Goal: Task Accomplishment & Management: Use online tool/utility

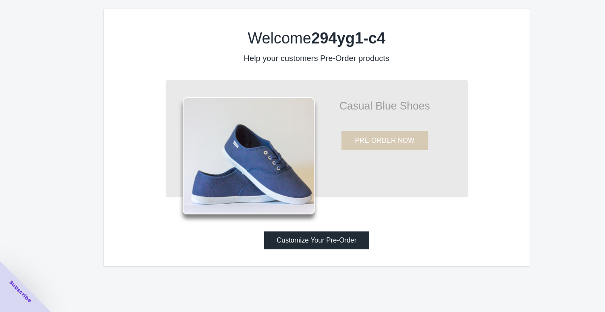
click at [333, 239] on button "Customize Your Pre-Order" at bounding box center [317, 240] width 106 height 18
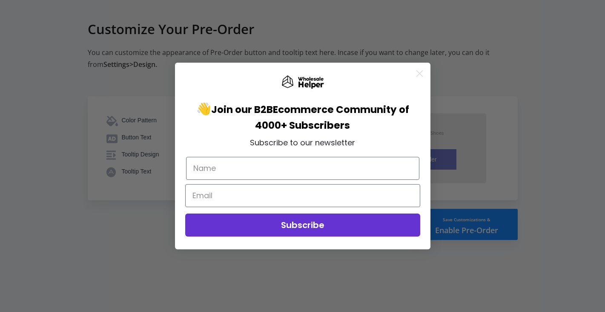
click at [420, 73] on icon "Close dialog" at bounding box center [420, 74] width 6 height 6
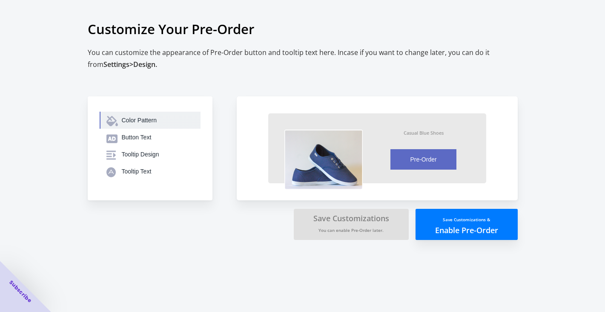
click at [142, 121] on div "Color Pattern" at bounding box center [158, 120] width 72 height 9
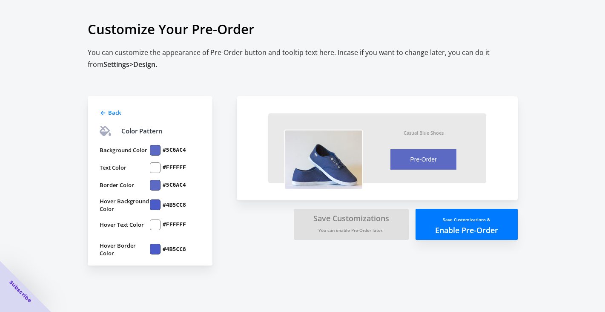
click at [156, 150] on div at bounding box center [155, 150] width 11 height 11
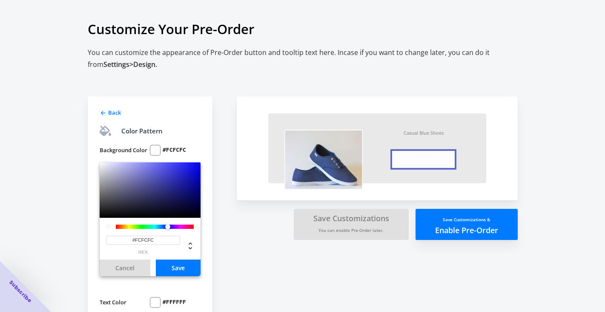
type input "#FFFFFF"
drag, startPoint x: 153, startPoint y: 173, endPoint x: 84, endPoint y: 156, distance: 71.2
click at [84, 156] on div "Back Color Pattern Background Color #FFFFFF #FFFFFF hex Cancel Save Text Color …" at bounding box center [298, 231] width 439 height 338
click at [196, 269] on button "Save" at bounding box center [178, 267] width 45 height 17
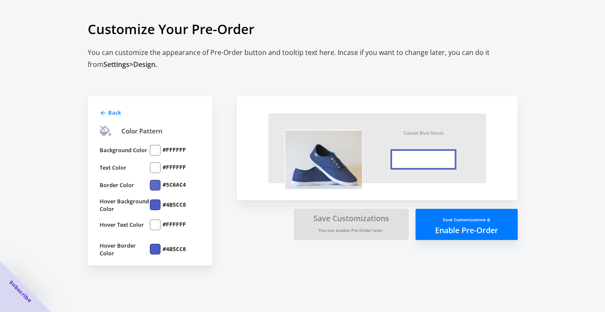
click at [170, 169] on label "#FFFFFF" at bounding box center [174, 168] width 23 height 8
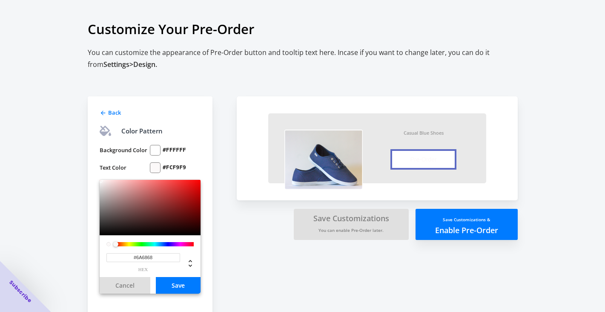
type input "#000000"
drag, startPoint x: 101, startPoint y: 180, endPoint x: 101, endPoint y: 252, distance: 71.6
click at [101, 252] on div "#000000 hex" at bounding box center [150, 228] width 101 height 97
click at [184, 284] on button "Save" at bounding box center [178, 285] width 45 height 17
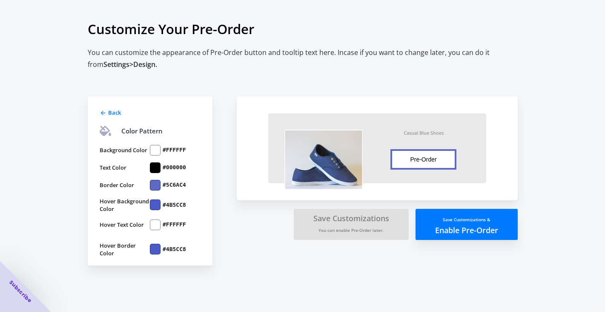
click at [172, 189] on div "#5C6AC4" at bounding box center [175, 185] width 51 height 11
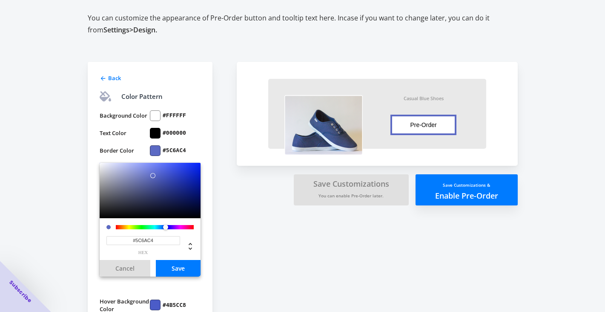
scroll to position [37, 0]
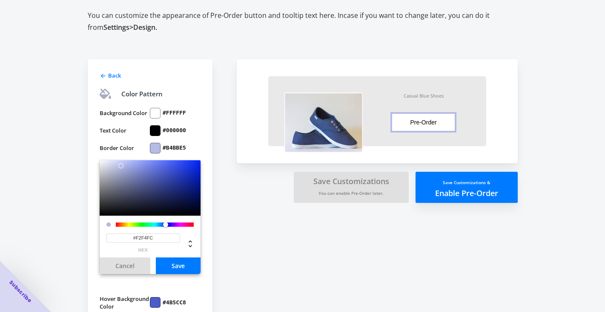
type input "#FFFFFF"
drag, startPoint x: 153, startPoint y: 172, endPoint x: 81, endPoint y: 150, distance: 74.7
click at [81, 150] on div "Back Color Pattern Background Color #FFFFFF Text Color #000000 Border Color #FF…" at bounding box center [298, 194] width 439 height 338
click at [203, 144] on div "Back Color Pattern Background Color #FFFFFF Text Color #000000 Border Color #FF…" at bounding box center [150, 211] width 125 height 304
click at [179, 264] on button "Save" at bounding box center [178, 265] width 45 height 17
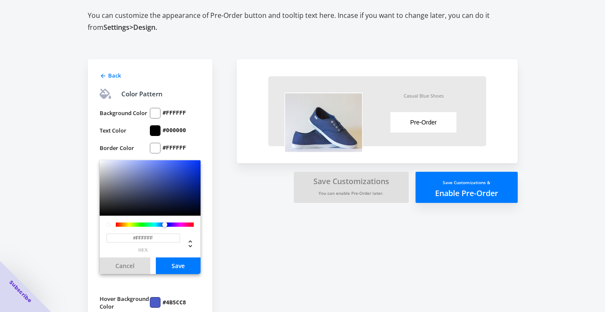
scroll to position [0, 0]
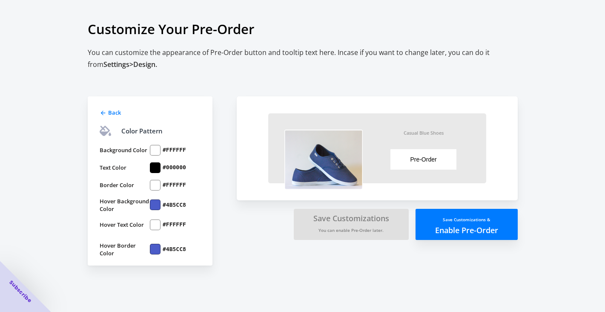
click at [158, 208] on div at bounding box center [155, 204] width 11 height 11
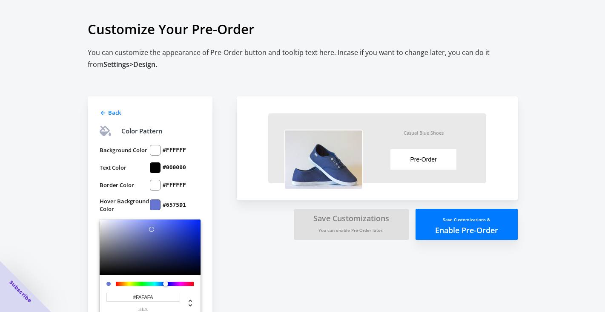
type input "#FFFFFF"
drag, startPoint x: 161, startPoint y: 230, endPoint x: 81, endPoint y: 217, distance: 81.1
click at [81, 217] on div "Back Color Pattern Background Color #FFFFFF Text Color #000000 Border Color #FF…" at bounding box center [298, 231] width 439 height 338
click at [216, 239] on div "Back Color Pattern Background Color #FFFFFF Text Color #000000 Border Color #FF…" at bounding box center [158, 235] width 141 height 329
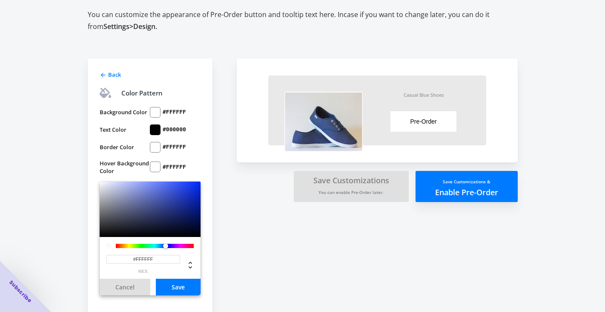
scroll to position [50, 0]
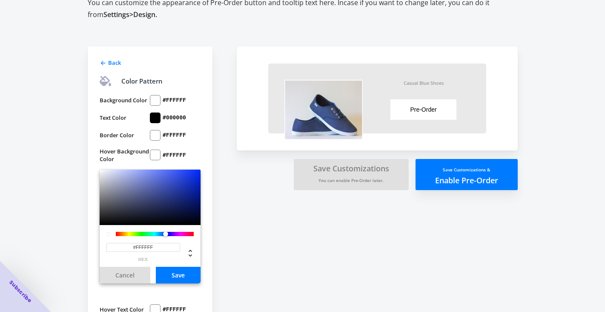
click at [186, 279] on button "Save" at bounding box center [178, 275] width 45 height 17
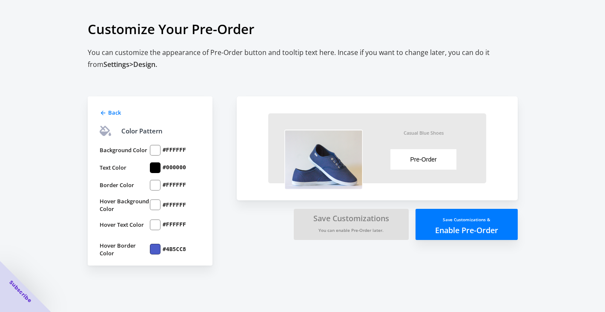
click at [155, 250] on div at bounding box center [155, 249] width 11 height 11
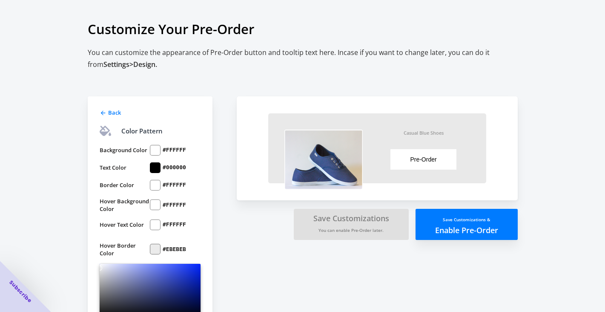
type input "#FFFFFF"
drag, startPoint x: 162, startPoint y: 275, endPoint x: 77, endPoint y: 259, distance: 86.6
click at [77, 259] on div "Customize Your Pre-Order You can customize the appearance of Pre-Order button a…" at bounding box center [302, 206] width 605 height 412
click at [167, 226] on label "#FFFFFF" at bounding box center [174, 225] width 23 height 8
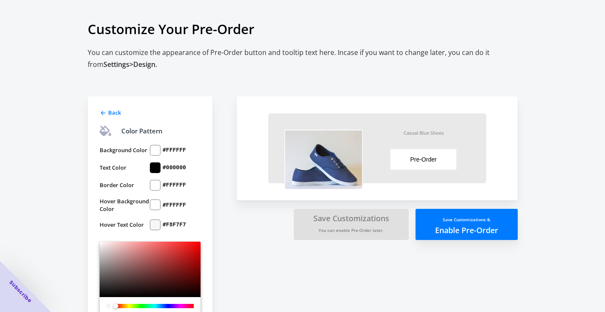
type input "#000000"
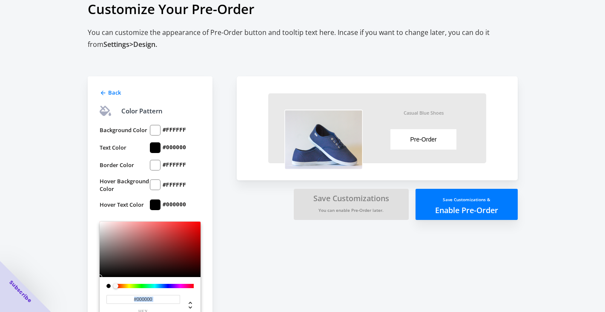
drag, startPoint x: 100, startPoint y: 243, endPoint x: 100, endPoint y: 308, distance: 65.6
click at [100, 308] on div "#000000 hex" at bounding box center [150, 270] width 101 height 97
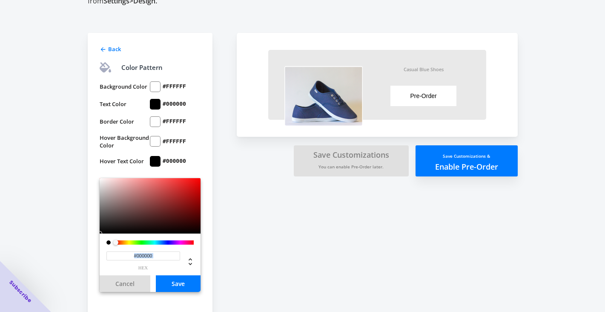
scroll to position [64, 0]
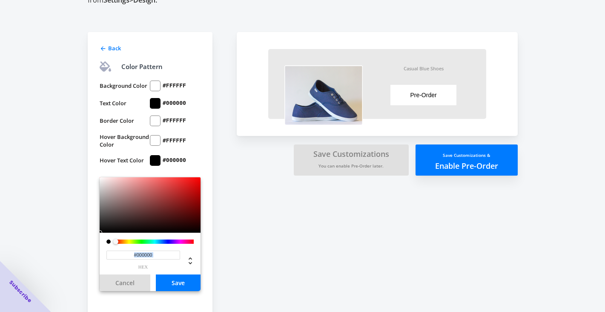
click at [190, 278] on button "Save" at bounding box center [178, 282] width 45 height 17
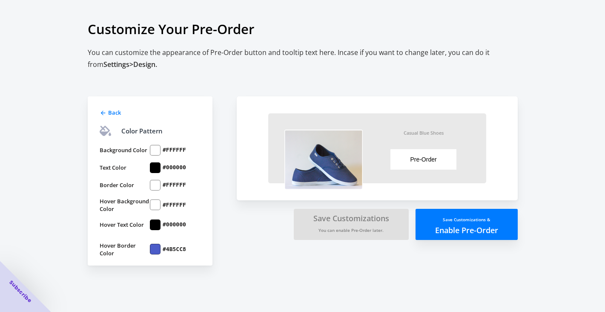
scroll to position [0, 0]
click at [169, 248] on label "#4B5CC8" at bounding box center [174, 249] width 23 height 8
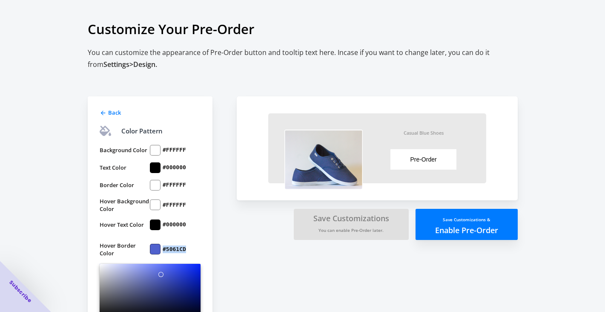
type input "#FFFFFF"
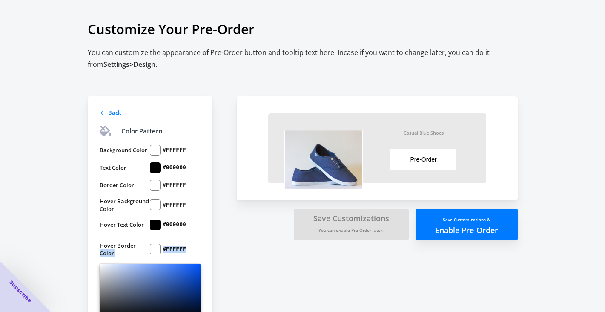
drag, startPoint x: 161, startPoint y: 274, endPoint x: 67, endPoint y: 250, distance: 96.8
click at [67, 250] on div "Customize Your Pre-Order You can customize the appearance of Pre-Order button a…" at bounding box center [302, 206] width 605 height 412
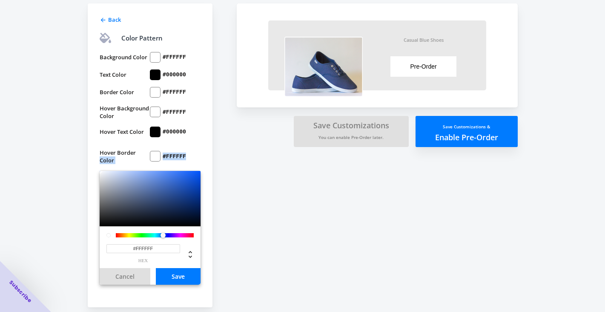
scroll to position [97, 0]
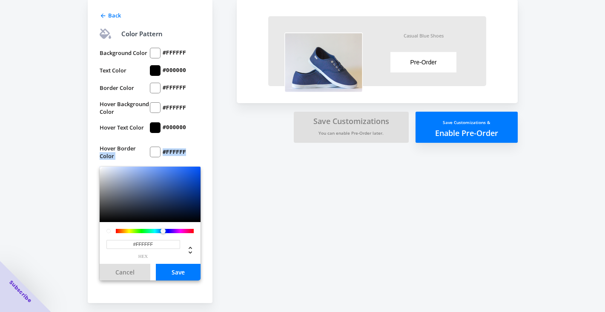
click at [170, 272] on button "Save" at bounding box center [178, 272] width 45 height 17
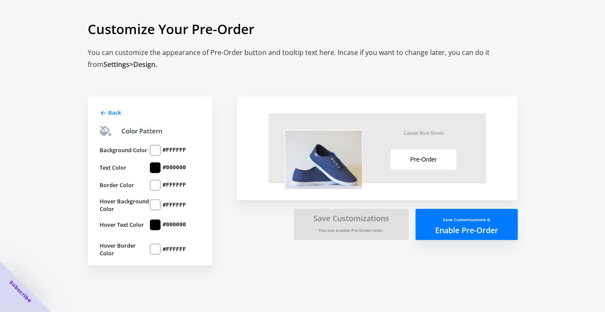
click at [227, 209] on div "Back Color Pattern Background Color #FFFFFF Text Color #000000 Border Color #FF…" at bounding box center [158, 168] width 141 height 195
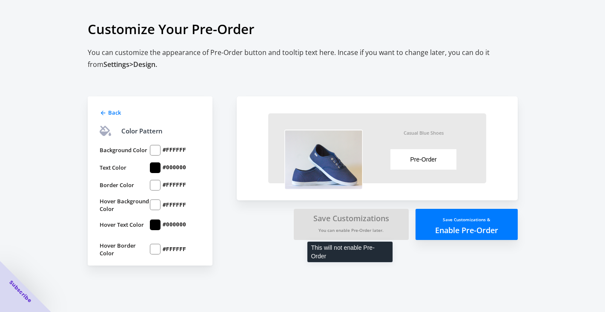
click at [363, 231] on small "You can enable Pre-Order later." at bounding box center [351, 230] width 65 height 6
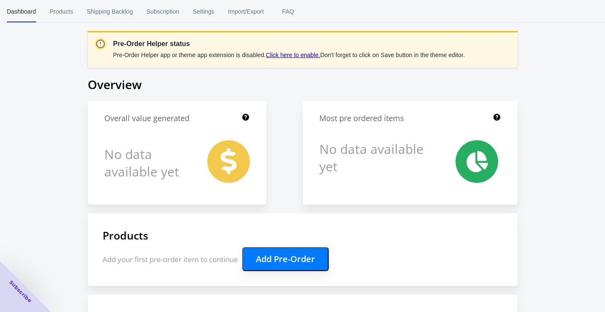
click at [295, 259] on button "Add Pre-Order" at bounding box center [285, 259] width 86 height 24
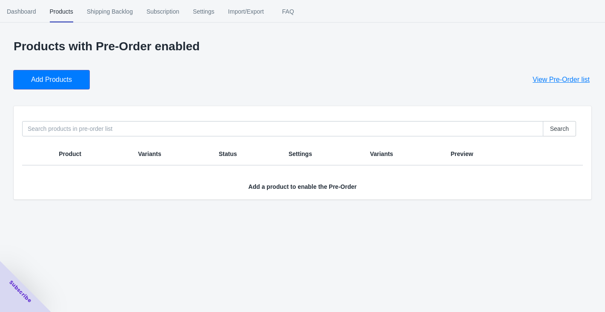
click at [67, 84] on button "Add Products" at bounding box center [52, 79] width 76 height 19
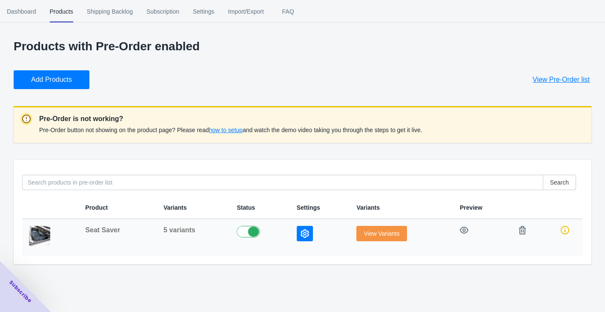
click at [177, 230] on span "5 variants" at bounding box center [180, 229] width 32 height 7
click at [385, 236] on span "View Variants" at bounding box center [382, 233] width 36 height 7
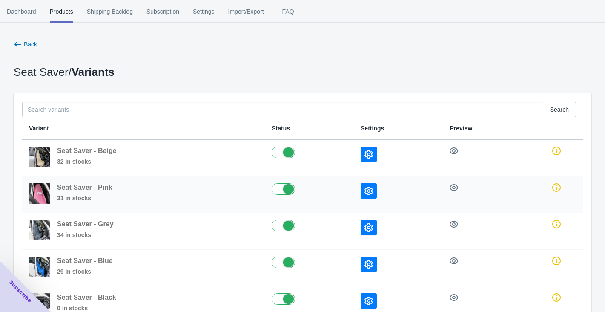
scroll to position [63, 0]
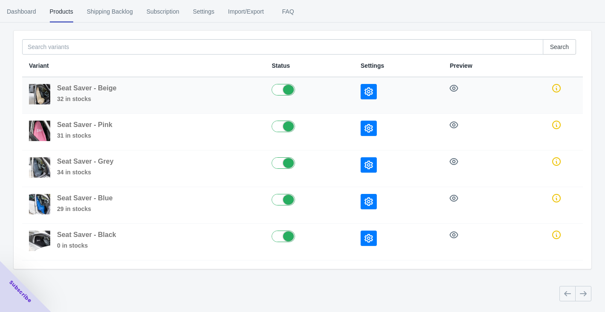
click at [283, 93] on label at bounding box center [309, 89] width 75 height 10
checkbox input "false"
click at [287, 127] on label at bounding box center [309, 126] width 75 height 10
checkbox input "false"
click at [284, 167] on label at bounding box center [309, 162] width 75 height 10
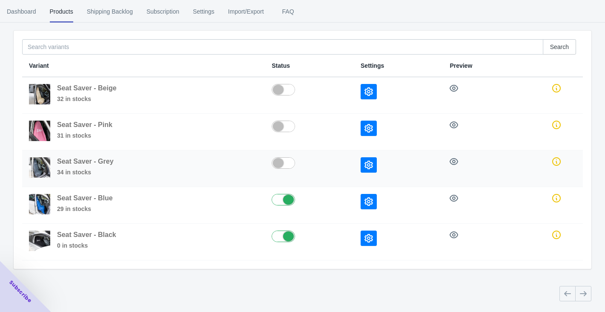
checkbox input "false"
click at [285, 199] on label at bounding box center [309, 199] width 75 height 10
checkbox input "false"
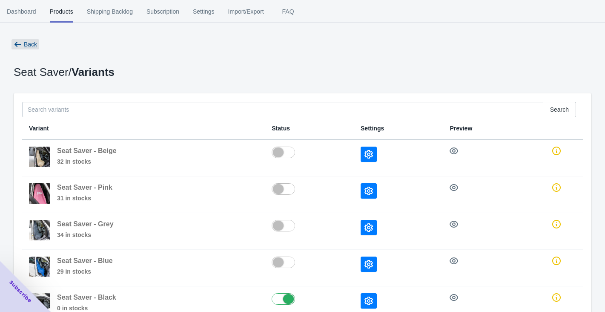
click at [26, 42] on span "Back" at bounding box center [30, 44] width 13 height 7
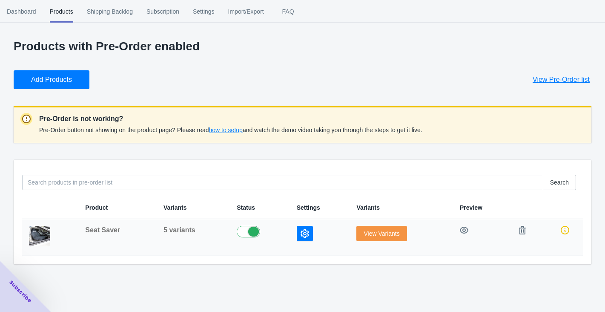
click at [381, 235] on span "View Variants" at bounding box center [382, 233] width 36 height 7
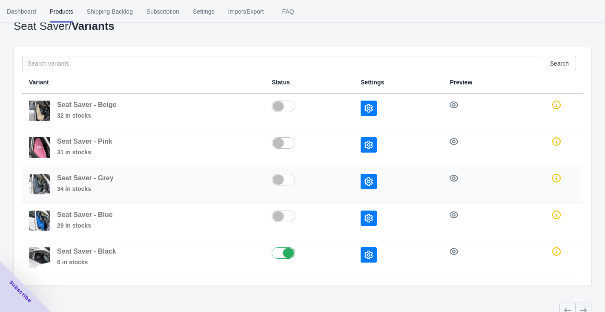
scroll to position [42, 0]
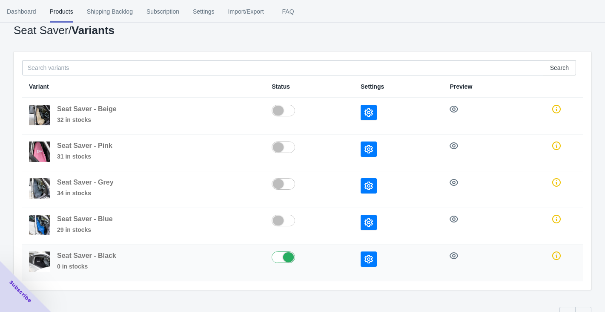
click at [370, 257] on icon "button" at bounding box center [369, 259] width 9 height 9
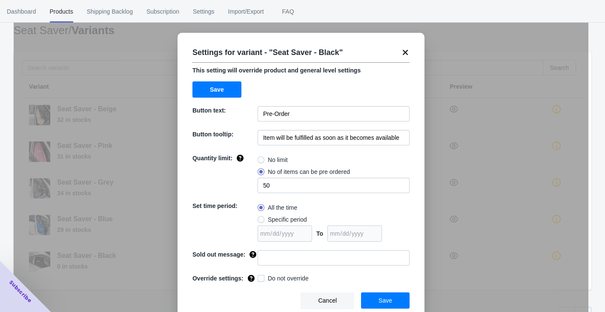
scroll to position [5, 0]
click at [393, 301] on button "Save" at bounding box center [385, 300] width 49 height 16
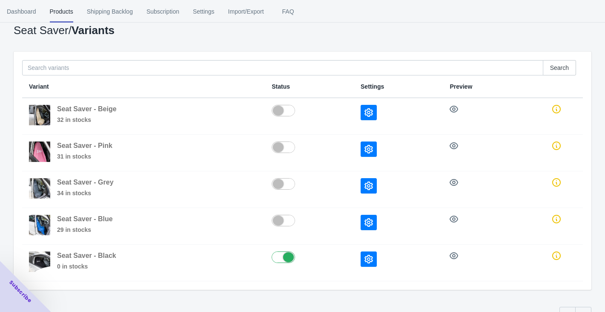
click at [63, 17] on span "Products" at bounding box center [61, 11] width 23 height 22
click at [23, 14] on span "Dashboard" at bounding box center [21, 11] width 29 height 22
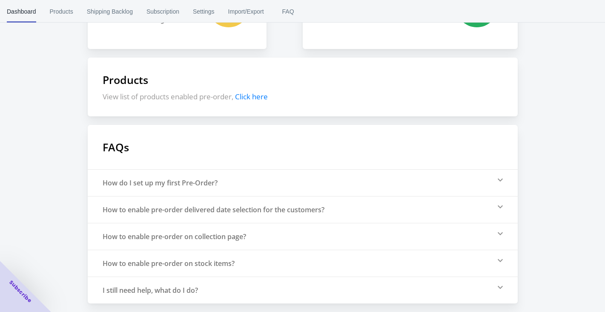
scroll to position [0, 0]
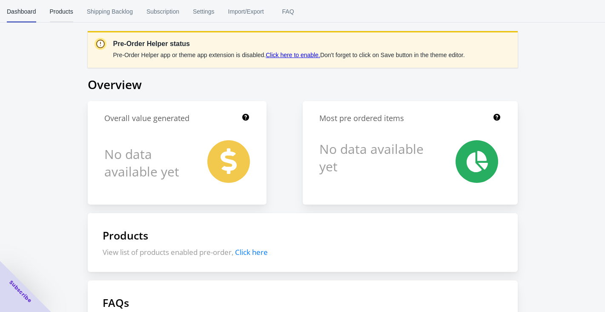
click at [53, 11] on span "Products" at bounding box center [61, 11] width 23 height 22
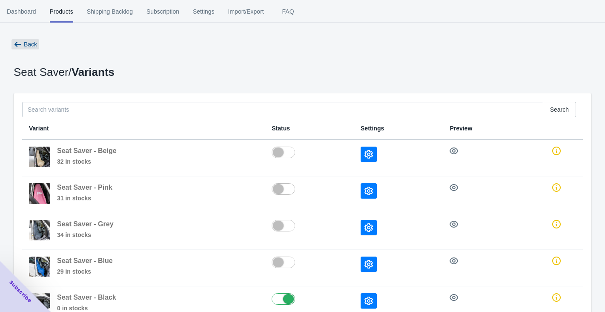
click at [24, 44] on span "Back" at bounding box center [30, 44] width 13 height 7
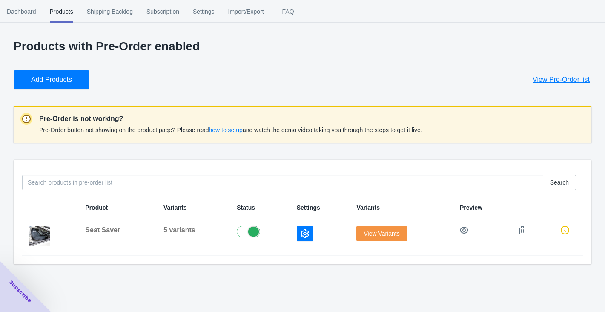
click at [545, 84] on button "View Pre-Order list" at bounding box center [562, 79] width 78 height 19
click at [466, 230] on icon "button" at bounding box center [464, 230] width 9 height 7
click at [301, 235] on icon "button" at bounding box center [305, 233] width 9 height 9
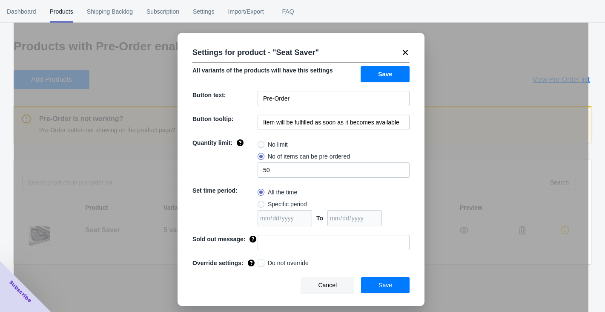
click at [407, 52] on icon at bounding box center [405, 52] width 9 height 9
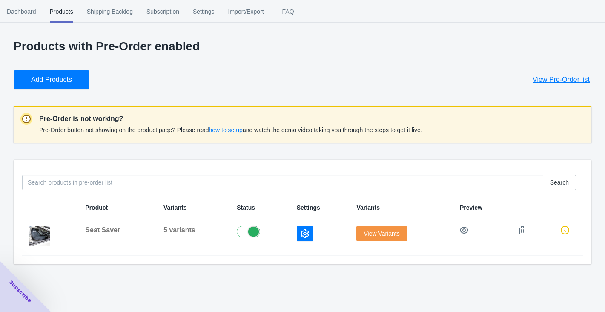
click at [228, 131] on span "how to setup" at bounding box center [226, 130] width 34 height 7
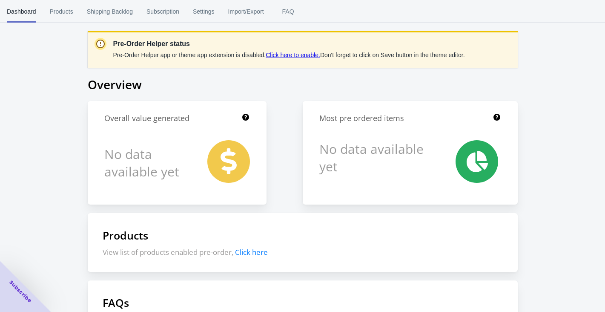
click at [290, 55] on link "Click here to enable." at bounding box center [293, 55] width 55 height 7
click at [70, 14] on span "Products" at bounding box center [61, 11] width 23 height 22
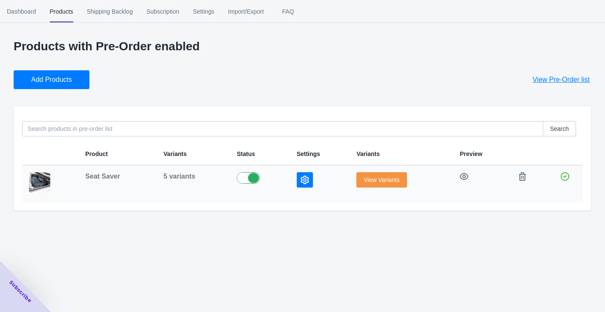
click at [377, 180] on span "View Variants" at bounding box center [382, 179] width 36 height 7
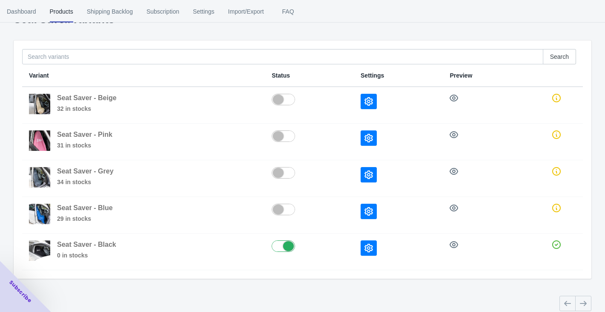
scroll to position [63, 0]
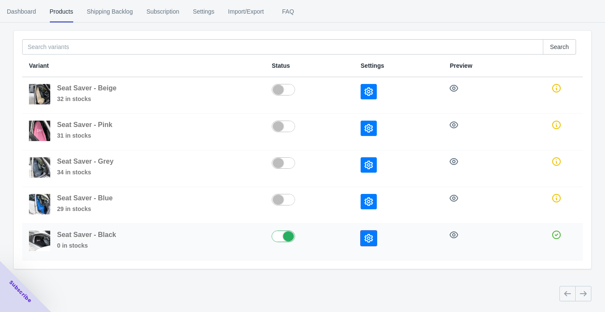
click at [367, 245] on button "button" at bounding box center [369, 238] width 16 height 15
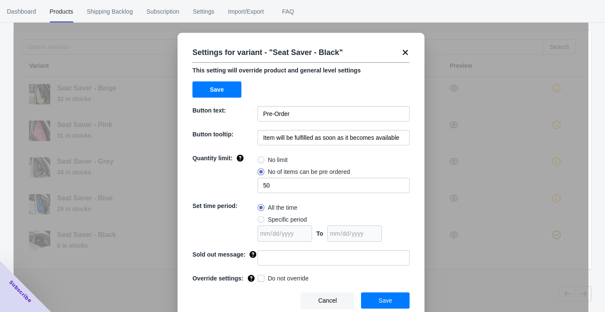
scroll to position [5, 0]
click at [386, 297] on span "Save" at bounding box center [386, 300] width 14 height 7
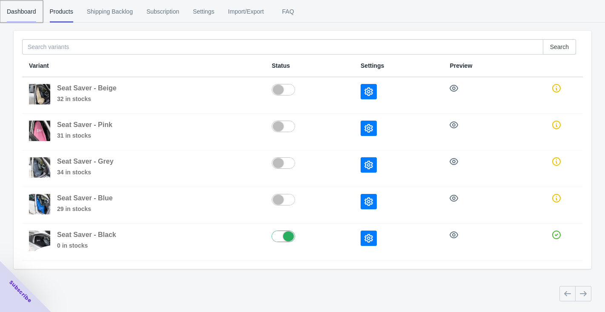
click at [30, 17] on span "Dashboard" at bounding box center [21, 11] width 29 height 22
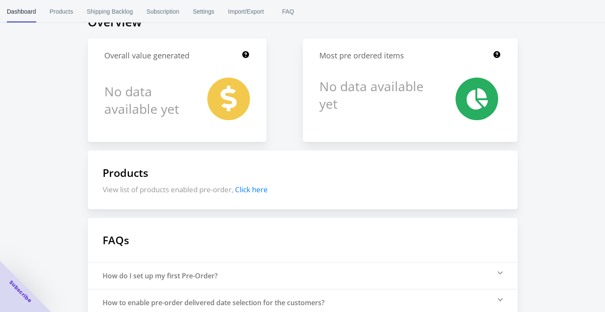
scroll to position [0, 0]
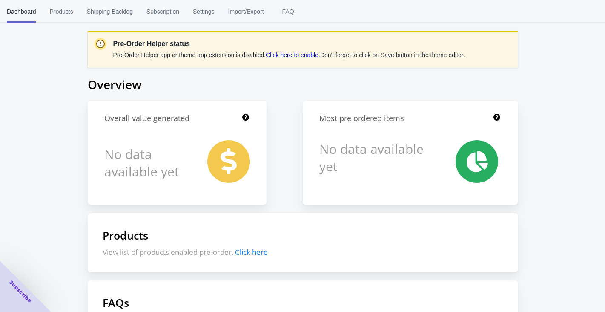
click at [300, 54] on link "Click here to enable." at bounding box center [293, 55] width 55 height 7
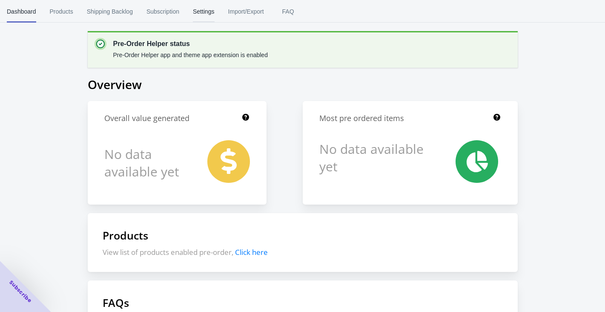
click at [202, 12] on span "Settings" at bounding box center [204, 11] width 22 height 22
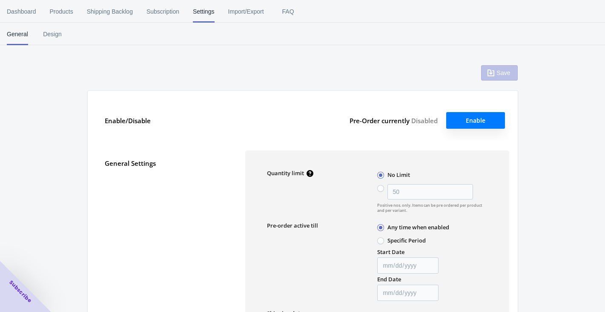
type input "50"
type textarea "Inventory level is <qty>. Some of the items will be pre-ordered."
type textarea "Only <qty> items left in stock."
type textarea "A maximum of <qty> products can be pre ordered."
click at [56, 36] on span "Design" at bounding box center [52, 34] width 21 height 22
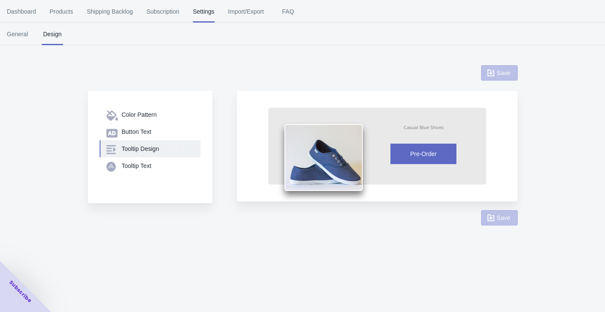
click at [137, 150] on div "Tooltip Design" at bounding box center [158, 148] width 72 height 9
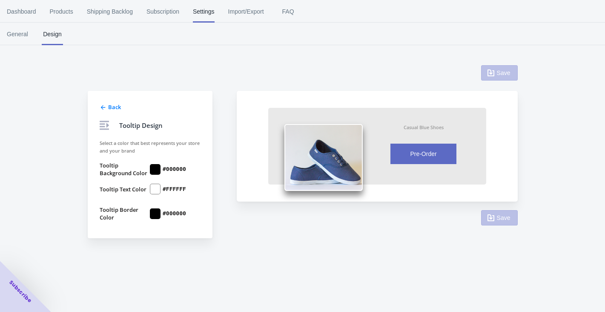
click at [102, 106] on icon at bounding box center [103, 107] width 7 height 7
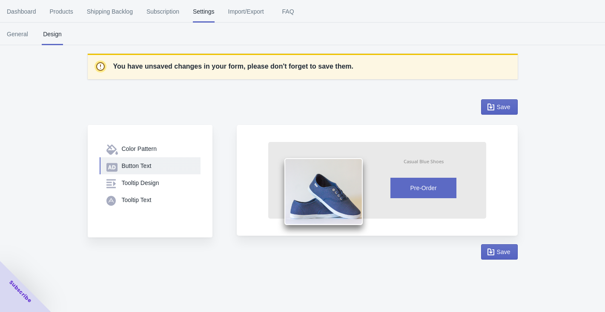
click at [133, 170] on button "Button Text" at bounding box center [150, 165] width 101 height 17
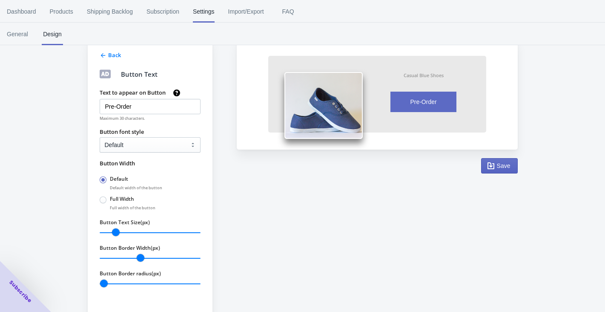
scroll to position [87, 0]
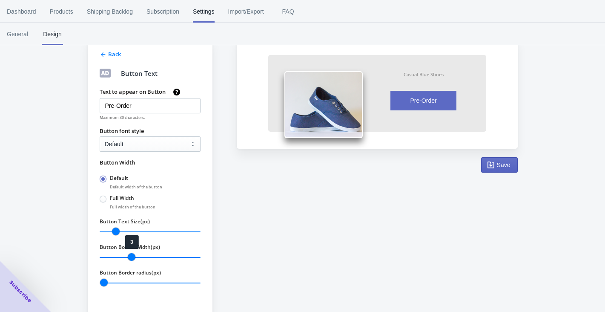
drag, startPoint x: 143, startPoint y: 258, endPoint x: 132, endPoint y: 262, distance: 12.1
type input "3"
click at [132, 262] on input "Button Border Width(px)" at bounding box center [150, 257] width 101 height 11
type input "20"
drag, startPoint x: 103, startPoint y: 284, endPoint x: 271, endPoint y: 300, distance: 168.7
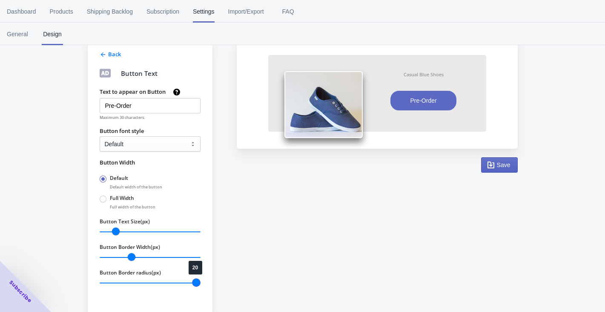
click at [271, 300] on div "Back Button Text Text to appear on Button Pre-Order Maximum 30 characters. Butt…" at bounding box center [298, 159] width 439 height 310
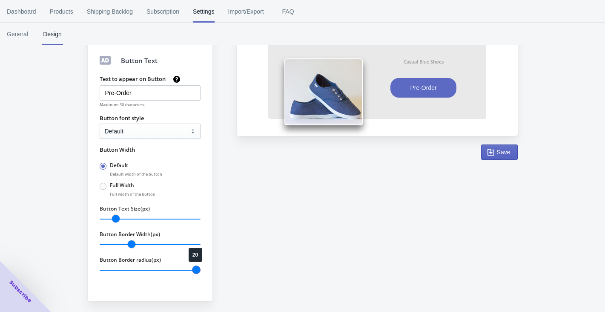
scroll to position [100, 0]
click at [103, 187] on span at bounding box center [103, 185] width 7 height 7
click at [102, 184] on input "Full Width" at bounding box center [102, 184] width 0 height 0
radio input "true"
radio input "false"
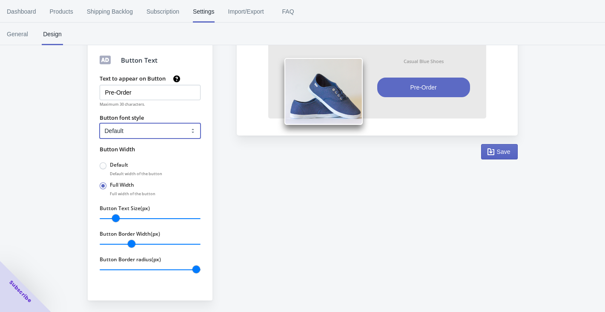
click at [155, 125] on select "Default Arial Times New Roman Courier Sans Serif" at bounding box center [150, 130] width 101 height 15
click at [177, 132] on select "Default Arial Times New Roman Courier Sans Serif" at bounding box center [150, 130] width 101 height 15
click at [147, 128] on select "Default Arial Times New Roman Courier Sans Serif" at bounding box center [150, 130] width 101 height 15
select select "4"
click at [22, 26] on span "General" at bounding box center [17, 34] width 21 height 22
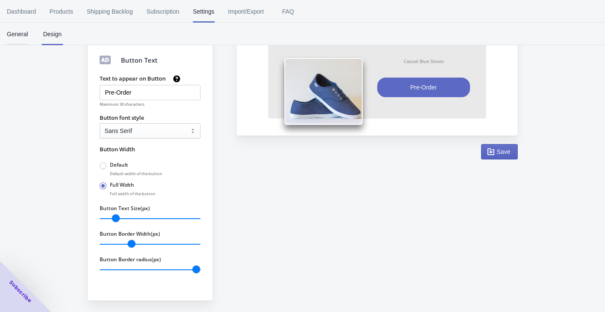
scroll to position [0, 0]
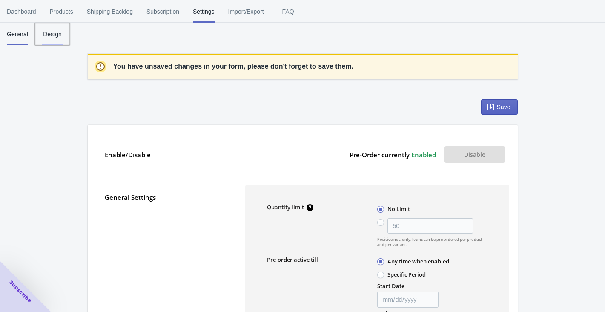
click at [53, 30] on span "Design" at bounding box center [52, 34] width 21 height 22
select select "4"
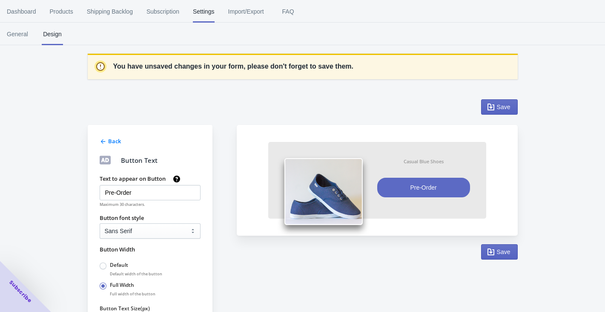
click at [113, 145] on div "Back Button Text Text to appear on Button Pre-Order Maximum 30 characters. Butt…" at bounding box center [150, 263] width 125 height 276
click at [114, 141] on span "Back" at bounding box center [114, 141] width 13 height 8
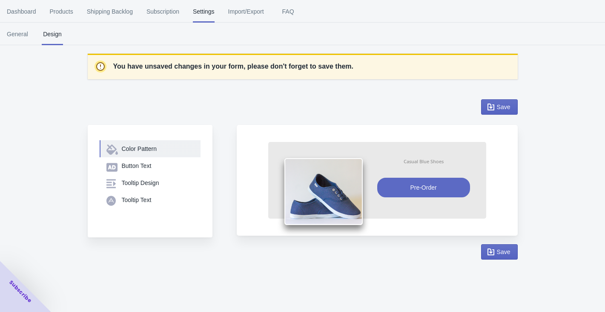
click at [141, 153] on div "Color Pattern" at bounding box center [158, 148] width 72 height 9
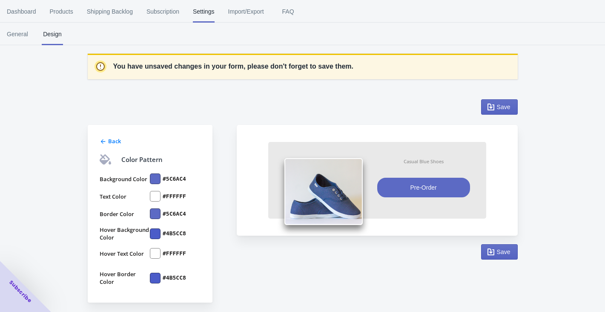
scroll to position [2, 0]
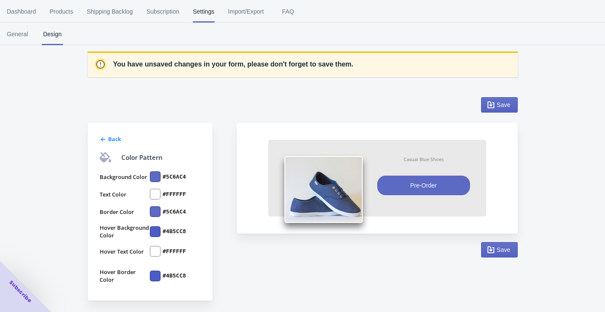
click at [154, 176] on div at bounding box center [155, 176] width 11 height 11
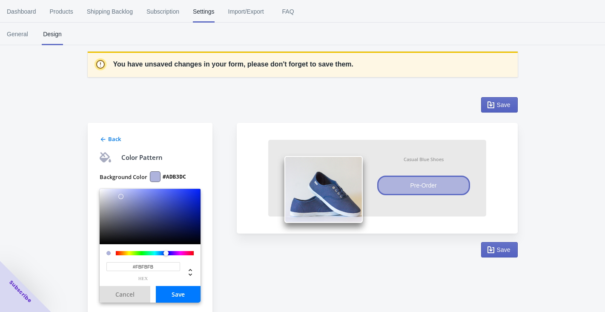
type input "#FFFFFF"
drag, startPoint x: 154, startPoint y: 203, endPoint x: 87, endPoint y: 186, distance: 68.5
click at [88, 186] on div "Back Color Pattern Background Color #FFFFFF #FFFFFF hex Cancel Save Text Color …" at bounding box center [150, 279] width 125 height 312
click at [196, 150] on div "Back Color Pattern Background Color #FFFFFF #FFFFFF hex Cancel Save Text Color …" at bounding box center [150, 279] width 125 height 312
click at [188, 296] on button "Save" at bounding box center [178, 294] width 45 height 17
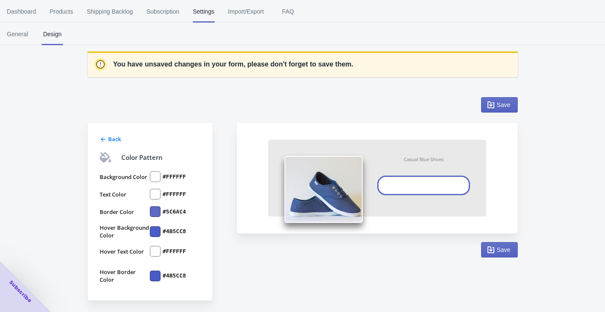
click at [156, 212] on div at bounding box center [155, 211] width 11 height 11
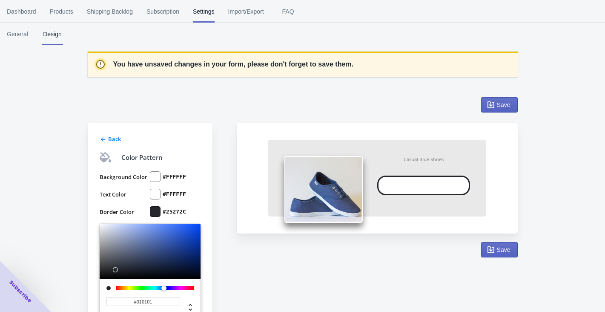
type input "#000000"
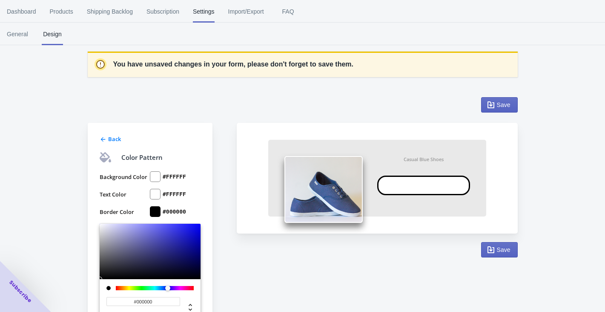
drag, startPoint x: 153, startPoint y: 236, endPoint x: 74, endPoint y: 295, distance: 99.2
click at [74, 295] on div "You have unsaved changes in your form, please don't forget to save them. Back C…" at bounding box center [302, 233] width 605 height 426
click at [214, 215] on div "Back Color Pattern Background Color #FFFFFF Text Color #FFFFFF Border Color #00…" at bounding box center [158, 266] width 141 height 338
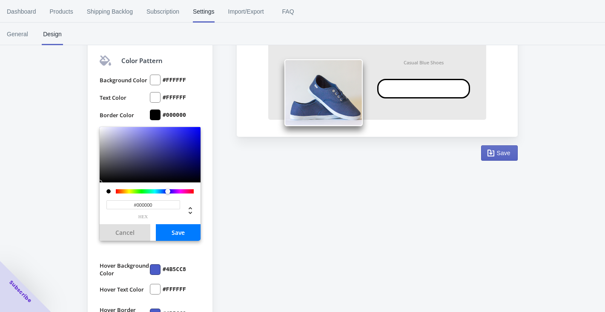
click at [182, 231] on button "Save" at bounding box center [178, 232] width 45 height 17
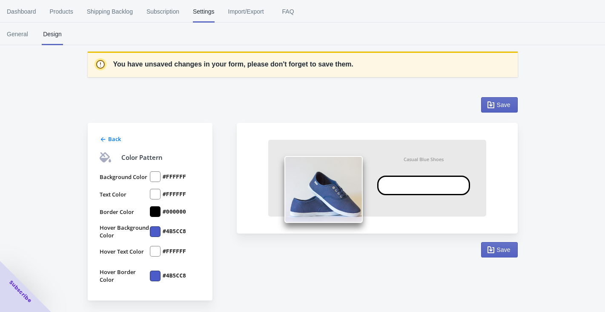
click at [158, 194] on div at bounding box center [155, 194] width 11 height 11
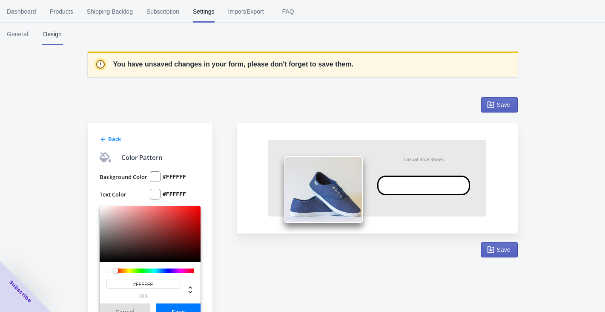
drag, startPoint x: 100, startPoint y: 205, endPoint x: 99, endPoint y: 265, distance: 59.2
click at [100, 265] on div "Background Color #FFFFFF Text Color #FFFFFF #FFFFFF hex Cancel Save Border Colo…" at bounding box center [150, 291] width 101 height 254
type input "#000000"
drag, startPoint x: 100, startPoint y: 207, endPoint x: 95, endPoint y: 274, distance: 67.5
click at [95, 274] on div "Back Color Pattern Background Color #FFFFFF Text Color #000000 #000000 hex Canc…" at bounding box center [150, 279] width 125 height 312
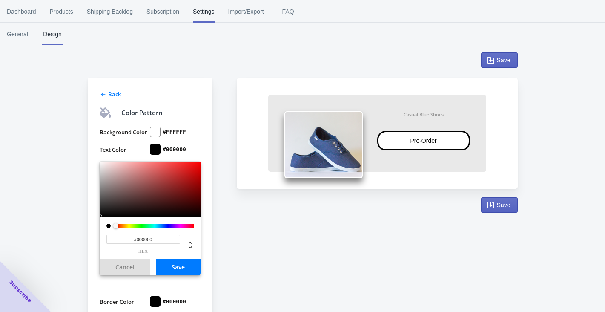
click at [175, 265] on button "Save" at bounding box center [178, 267] width 45 height 17
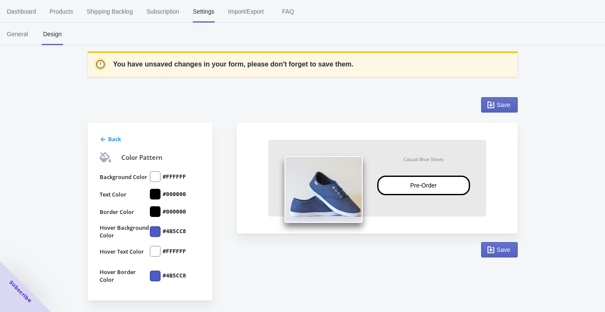
click at [156, 232] on div at bounding box center [155, 231] width 11 height 11
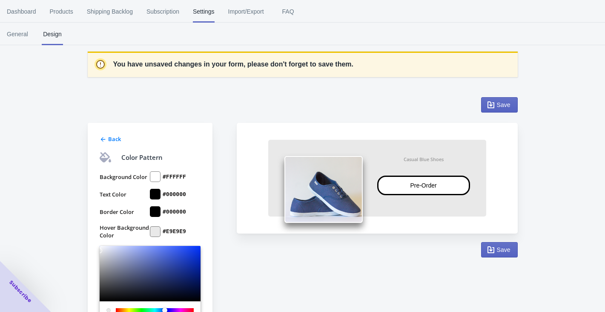
type input "#FFFFFF"
drag, startPoint x: 162, startPoint y: 258, endPoint x: 84, endPoint y: 224, distance: 84.9
click at [84, 224] on div "Back Color Pattern Background Color #FFFFFF Text Color #000000 Border Color #00…" at bounding box center [298, 262] width 439 height 346
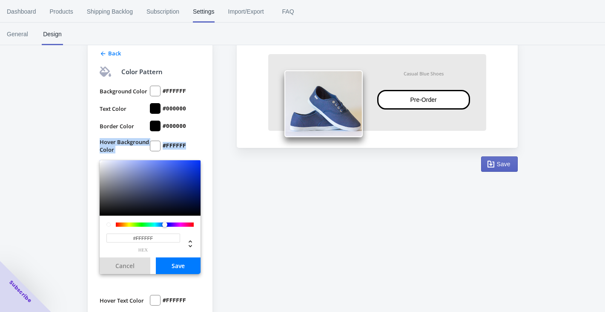
click at [182, 269] on button "Save" at bounding box center [178, 265] width 45 height 17
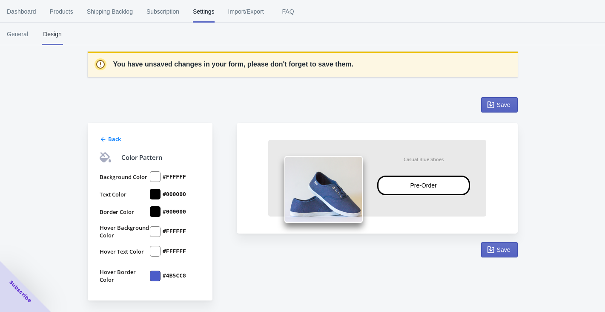
click at [157, 252] on div at bounding box center [155, 251] width 11 height 11
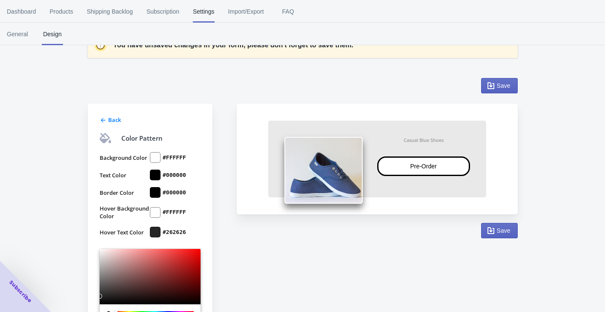
type input "#000000"
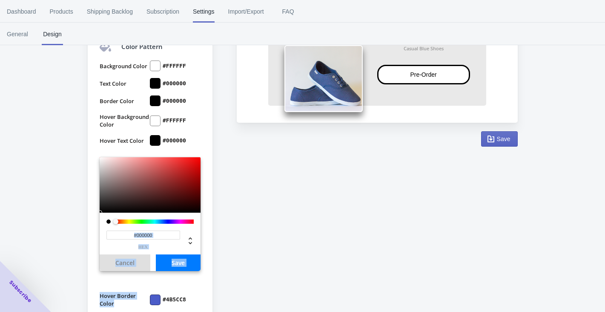
scroll to position [137, 0]
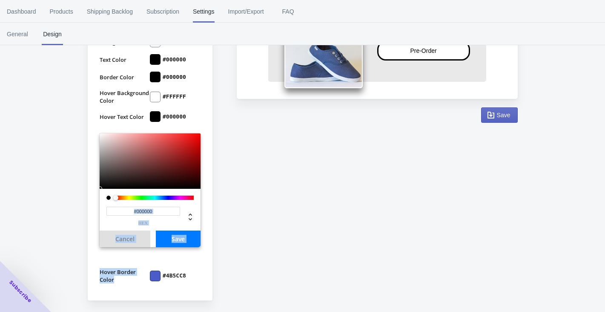
click at [190, 238] on button "Save" at bounding box center [178, 239] width 45 height 17
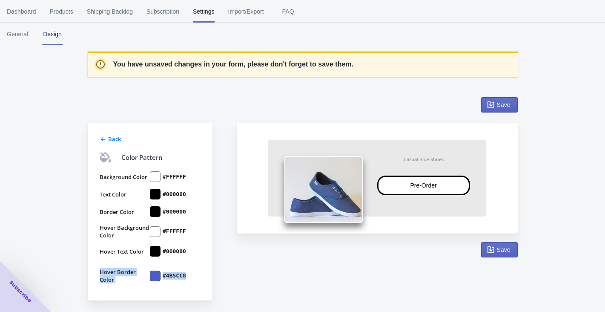
click at [156, 276] on div at bounding box center [155, 276] width 11 height 11
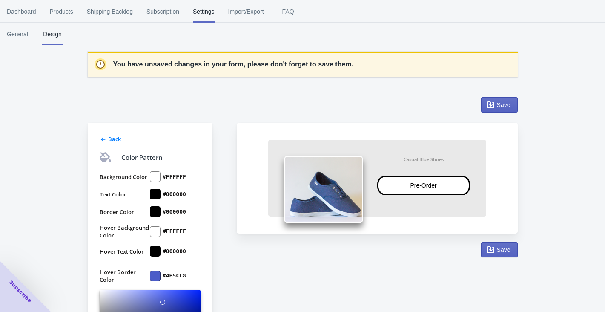
scroll to position [137, 0]
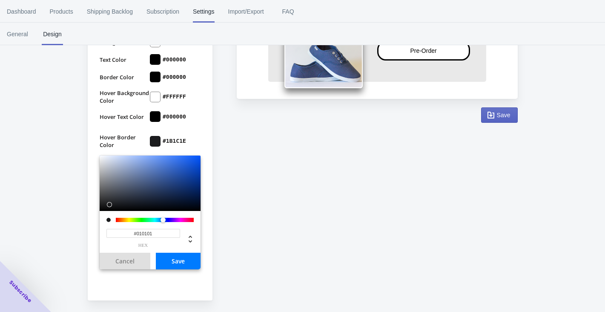
type input "#000000"
drag, startPoint x: 161, startPoint y: 167, endPoint x: 79, endPoint y: 224, distance: 99.9
click at [79, 224] on div "Back Color Pattern Background Color #FFFFFF Text Color #000000 Border Color #00…" at bounding box center [298, 127] width 439 height 346
click at [187, 260] on button "Save" at bounding box center [178, 261] width 45 height 17
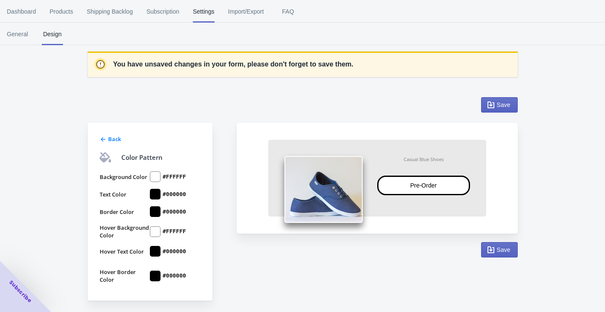
click at [109, 139] on span "Back" at bounding box center [114, 139] width 13 height 8
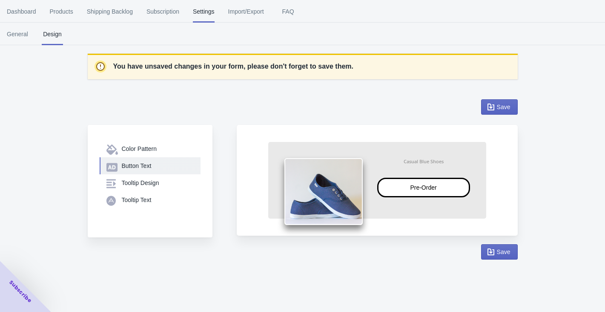
click at [135, 161] on div "Button Text" at bounding box center [158, 165] width 72 height 9
select select "4"
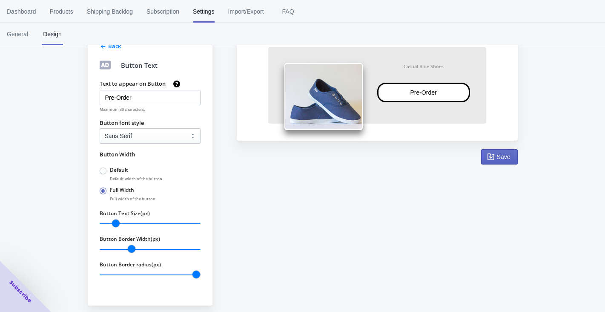
scroll to position [100, 0]
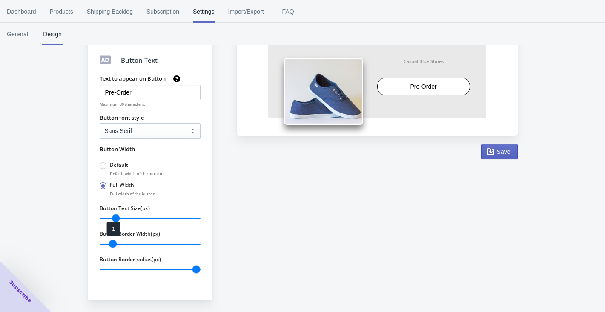
drag, startPoint x: 132, startPoint y: 242, endPoint x: 113, endPoint y: 243, distance: 18.8
type input "1"
click at [113, 243] on input "Button Border Width(px)" at bounding box center [150, 244] width 101 height 11
click at [236, 213] on div "Back Button Text Text to appear on Button Pre-Order Maximum 30 characters. Butt…" at bounding box center [298, 146] width 439 height 310
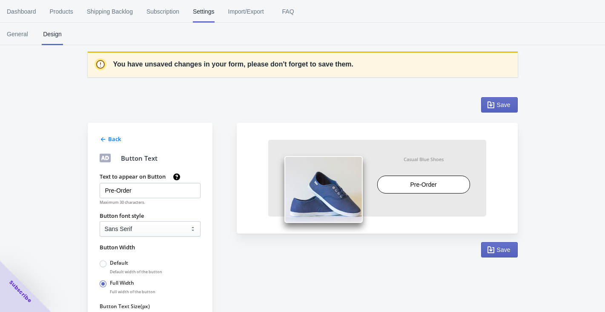
scroll to position [0, 0]
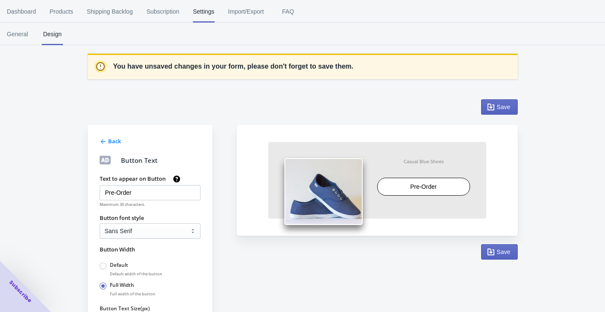
click at [104, 141] on icon at bounding box center [103, 141] width 7 height 7
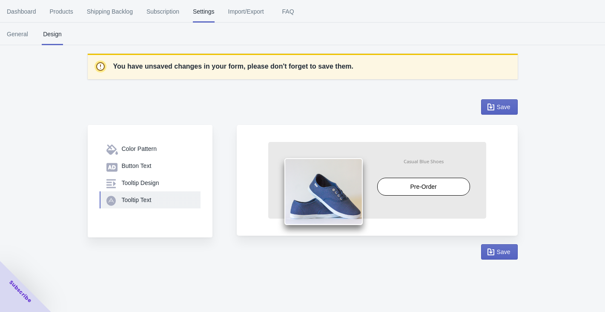
click at [136, 199] on div "Tooltip Text" at bounding box center [158, 200] width 72 height 9
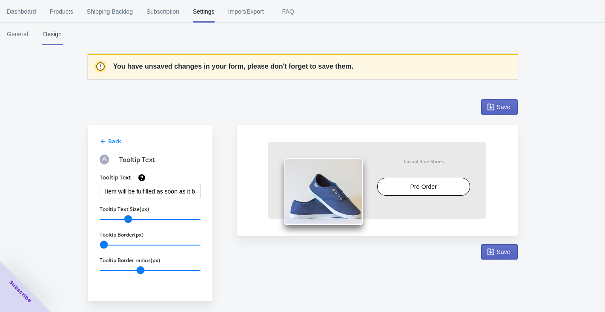
click at [106, 140] on icon at bounding box center [103, 141] width 7 height 7
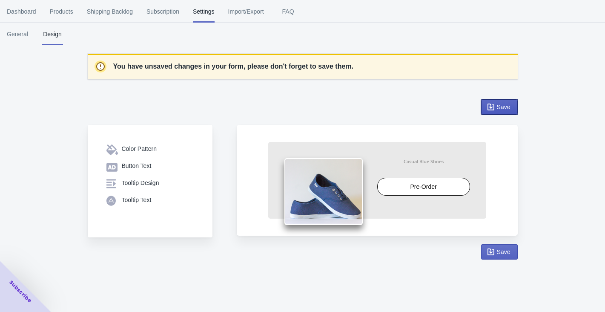
click at [487, 109] on icon "button" at bounding box center [491, 107] width 9 height 9
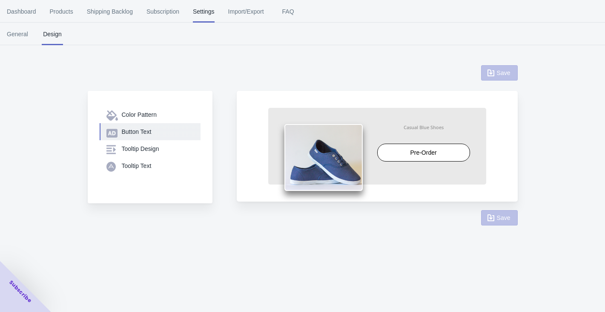
click at [137, 136] on button "Button Text" at bounding box center [150, 131] width 101 height 17
select select "4"
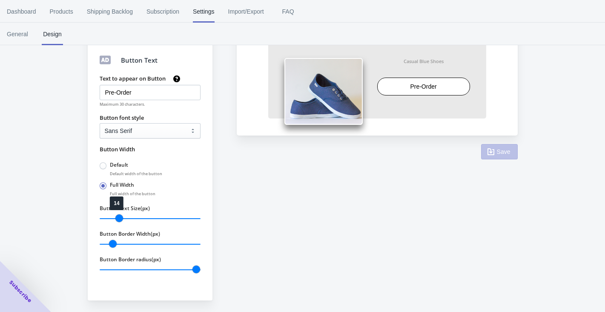
scroll to position [100, 0]
type input "15"
click at [119, 219] on input "Button Text Size(px)" at bounding box center [150, 218] width 101 height 11
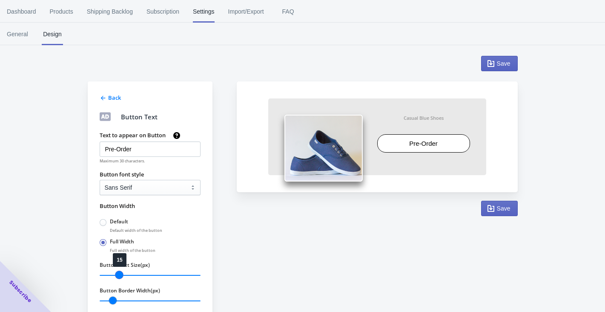
scroll to position [43, 0]
click at [98, 96] on div "Back" at bounding box center [149, 97] width 103 height 10
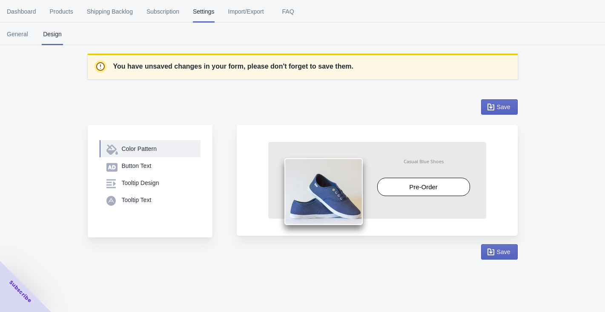
click at [141, 153] on button "Color Pattern" at bounding box center [150, 148] width 101 height 17
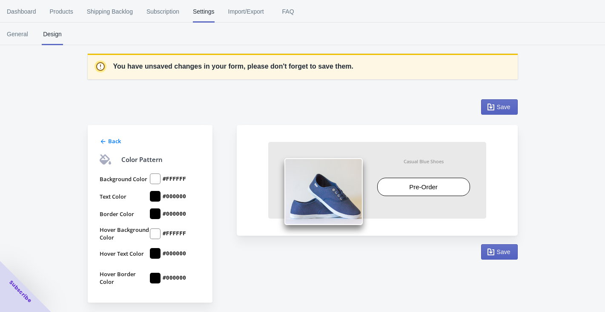
scroll to position [2, 0]
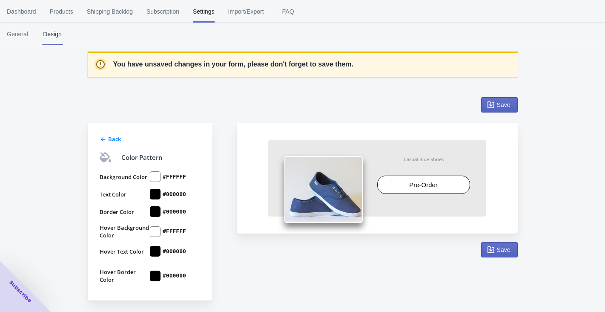
click at [118, 148] on div "Back Color Pattern Background Color #FFFFFF Text Color #000000 Border Color #00…" at bounding box center [150, 212] width 125 height 178
click at [117, 139] on span "Back" at bounding box center [114, 139] width 13 height 8
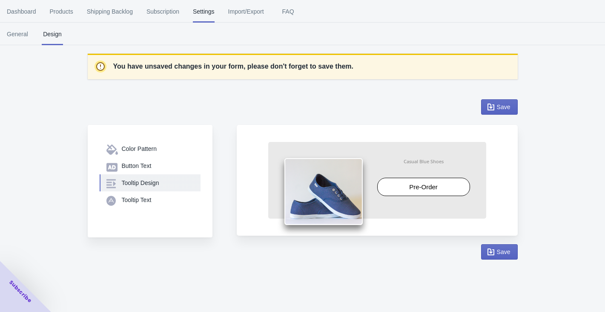
click at [129, 184] on div "Tooltip Design" at bounding box center [158, 183] width 72 height 9
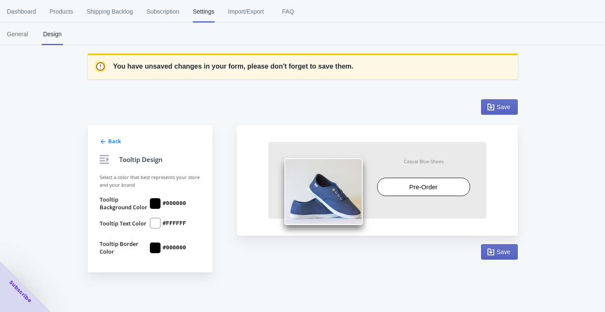
click at [107, 139] on div "Back" at bounding box center [149, 140] width 103 height 10
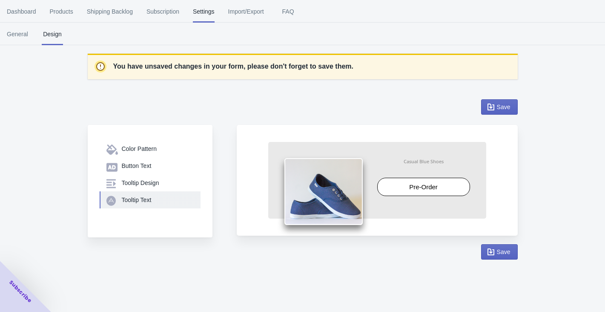
click at [122, 196] on div "Tooltip Text" at bounding box center [158, 200] width 72 height 9
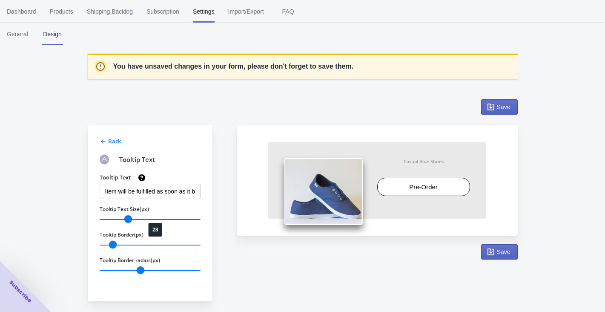
type input "0"
drag, startPoint x: 104, startPoint y: 246, endPoint x: 60, endPoint y: 252, distance: 44.3
click at [100, 251] on input "Tooltip Border(px)" at bounding box center [150, 244] width 101 height 11
click at [491, 248] on icon "button" at bounding box center [491, 252] width 9 height 9
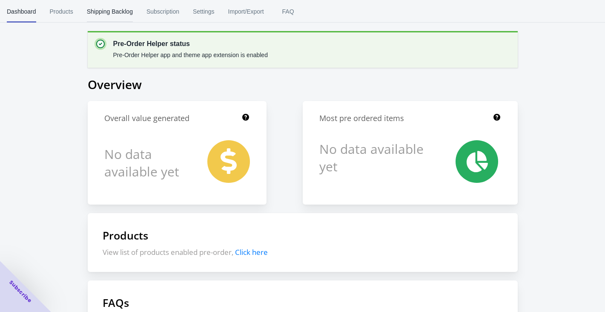
click at [112, 9] on span "Shipping Backlog" at bounding box center [110, 11] width 46 height 22
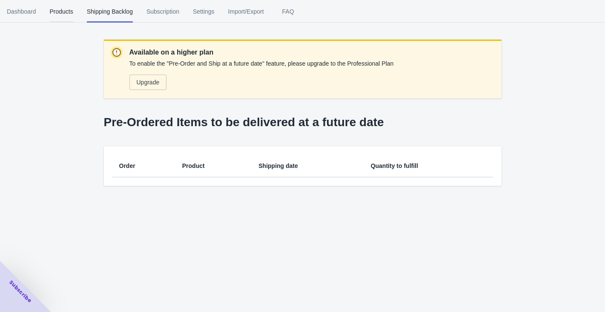
click at [66, 14] on span "Products" at bounding box center [61, 11] width 23 height 22
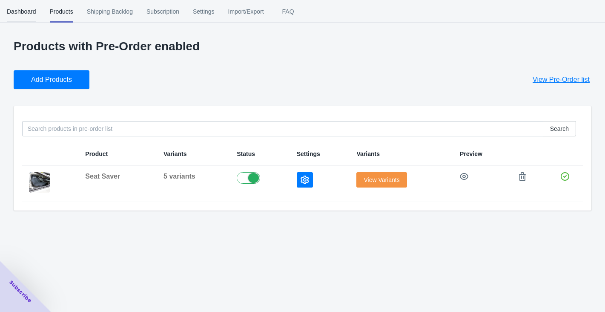
click at [22, 12] on span "Dashboard" at bounding box center [21, 11] width 29 height 22
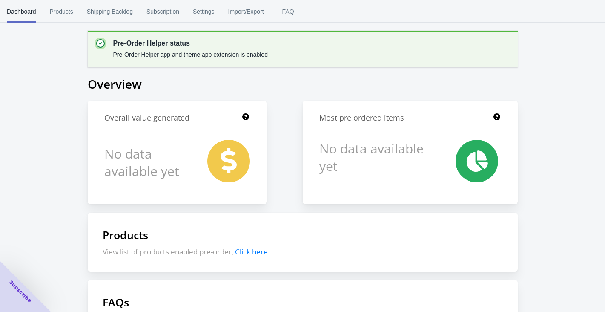
scroll to position [156, 0]
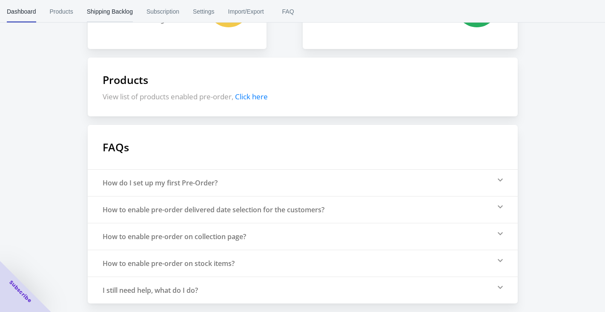
click at [125, 7] on span "Shipping Backlog" at bounding box center [110, 11] width 46 height 22
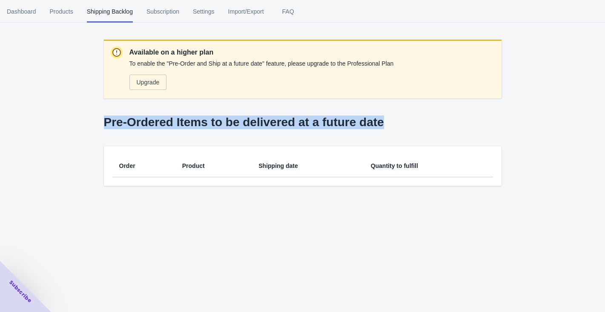
drag, startPoint x: 377, startPoint y: 123, endPoint x: 97, endPoint y: 117, distance: 280.4
click at [97, 117] on div "Available on a higher plan To enable the "Pre-Order and Ship at a future date" …" at bounding box center [302, 121] width 425 height 163
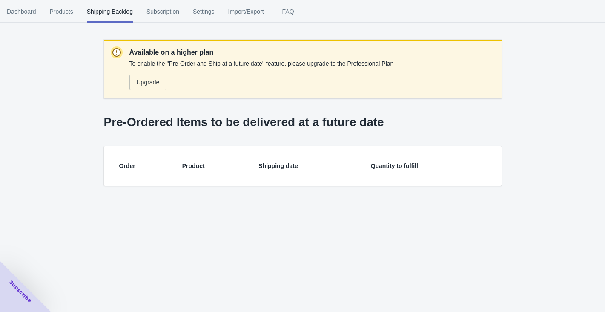
click at [215, 240] on div "Dashboard Products Shipping Backlog Subscription Settings Import/Export FAQ Das…" at bounding box center [302, 156] width 605 height 312
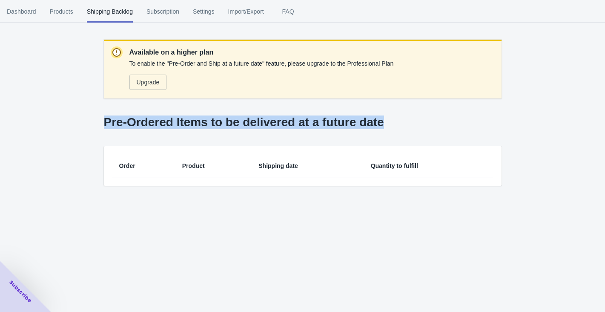
drag, startPoint x: 92, startPoint y: 124, endPoint x: 527, endPoint y: 148, distance: 435.2
click at [527, 148] on div "Available on a higher plan To enable the "Pre-Order and Ship at a future date" …" at bounding box center [302, 101] width 605 height 203
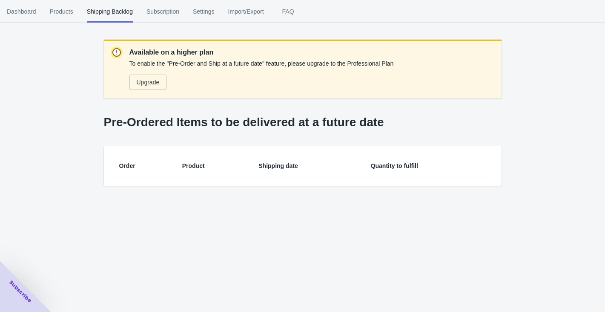
click at [515, 189] on div "Available on a higher plan To enable the "Pre-Order and Ship at a future date" …" at bounding box center [302, 101] width 605 height 203
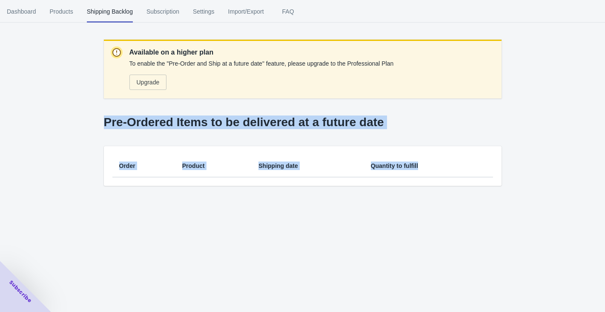
drag, startPoint x: 515, startPoint y: 189, endPoint x: 91, endPoint y: 118, distance: 430.2
click at [91, 118] on div "Available on a higher plan To enable the "Pre-Order and Ship at a future date" …" at bounding box center [302, 101] width 605 height 203
click at [200, 13] on span "Settings" at bounding box center [204, 11] width 22 height 22
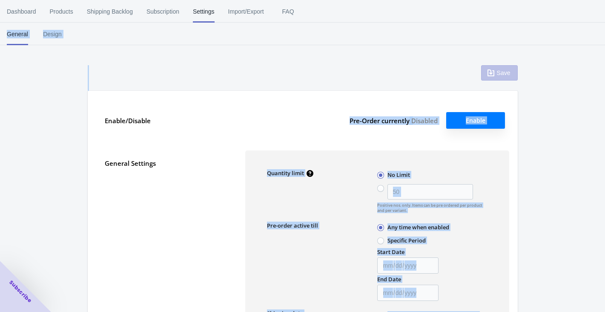
type input "50"
type textarea "Inventory level is <qty>. Some of the items will be pre-ordered."
type textarea "Only <qty> items left in stock."
type textarea "A maximum of <qty> products can be pre ordered."
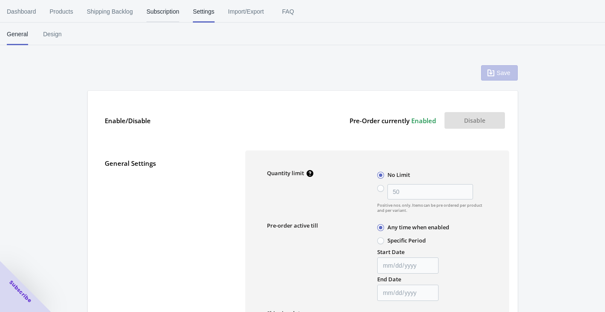
click at [163, 6] on span "Subscription" at bounding box center [163, 11] width 33 height 22
